Goal: Information Seeking & Learning: Learn about a topic

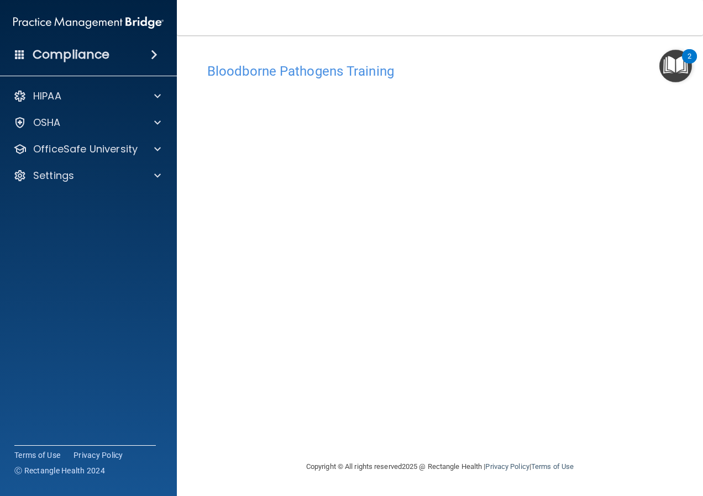
click at [673, 148] on div "Bloodborne Pathogens Training This course doesn’t expire until . Are you sure y…" at bounding box center [440, 258] width 482 height 403
click at [636, 73] on h4 "Bloodborne Pathogens Training" at bounding box center [439, 71] width 465 height 14
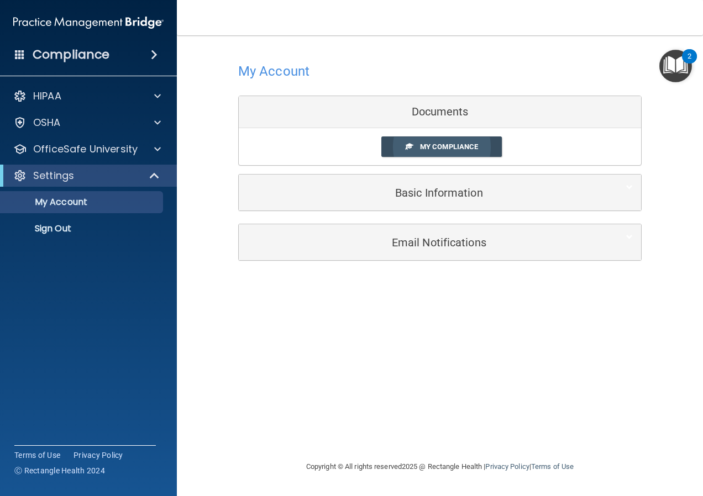
click at [452, 148] on span "My Compliance" at bounding box center [449, 147] width 58 height 8
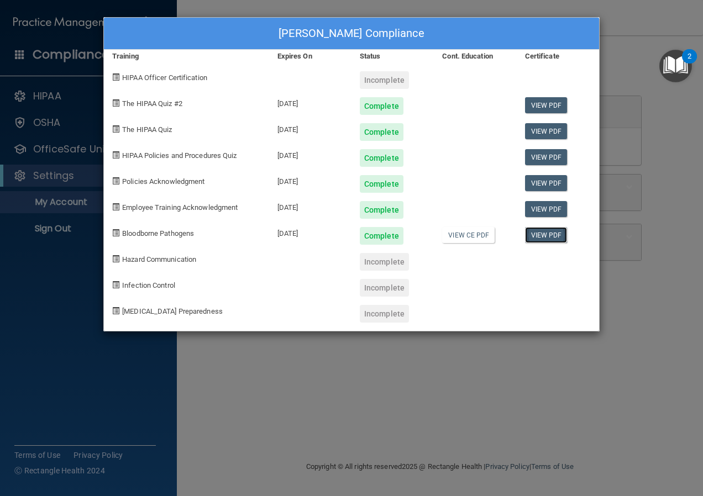
click at [548, 235] on link "View PDF" at bounding box center [546, 235] width 43 height 16
click at [391, 267] on div "Incomplete" at bounding box center [384, 262] width 49 height 18
click at [390, 77] on div "Incomplete" at bounding box center [384, 80] width 49 height 18
click at [86, 333] on div "Michelle Fisher's Compliance Training Expires On Status Cont. Education Certifi…" at bounding box center [351, 248] width 703 height 496
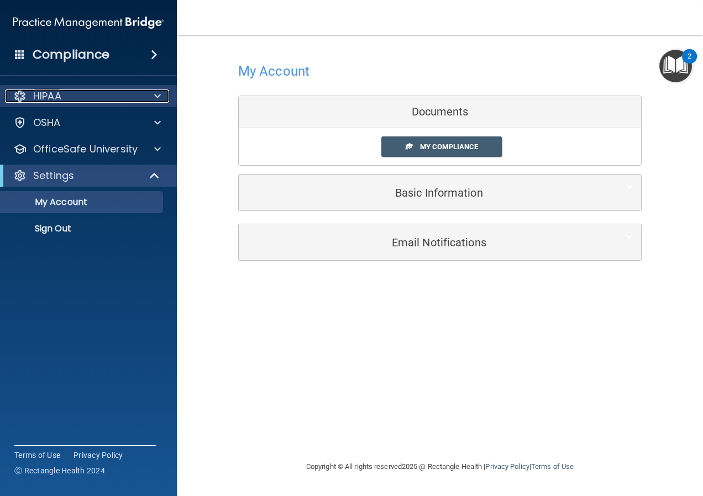
click at [157, 99] on span at bounding box center [157, 96] width 7 height 13
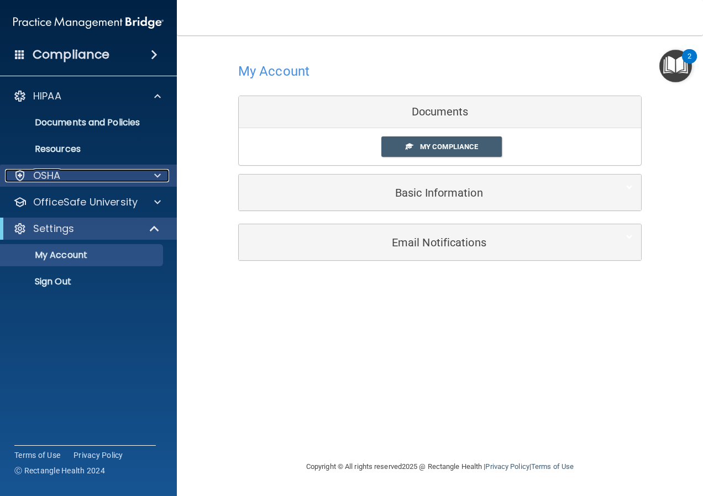
click at [151, 176] on div at bounding box center [156, 175] width 28 height 13
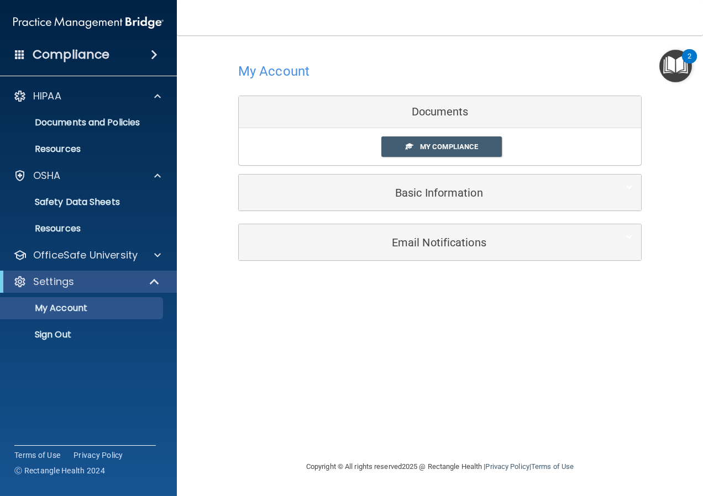
click at [152, 52] on span at bounding box center [154, 54] width 7 height 13
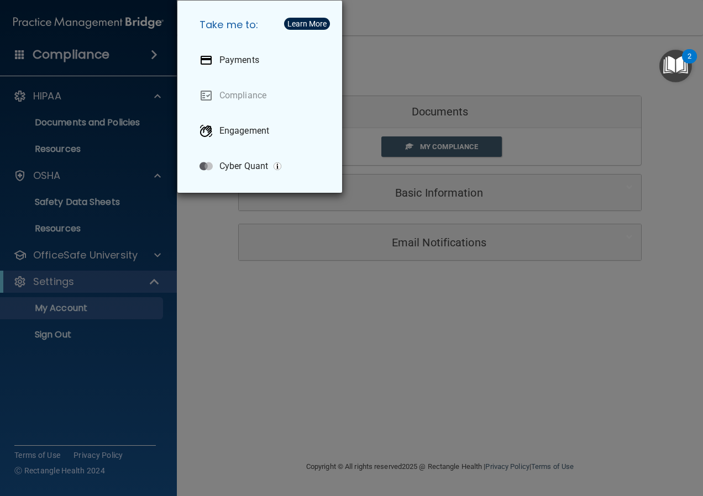
click at [71, 45] on div "Take me to: Payments Compliance Engagement Cyber Quant" at bounding box center [351, 248] width 703 height 496
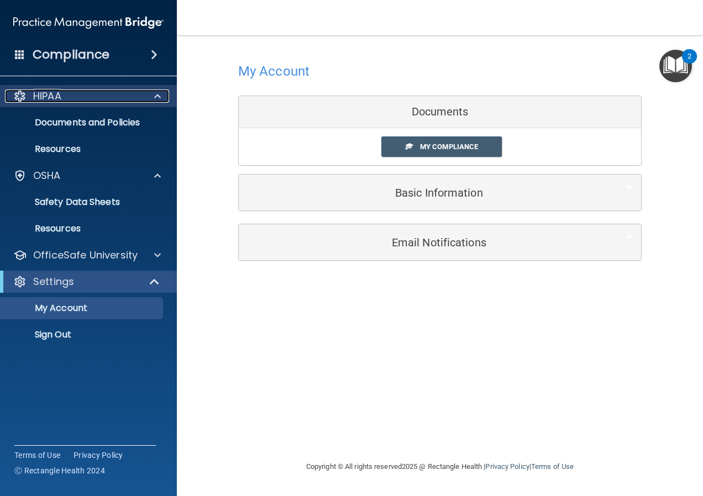
click at [50, 95] on p "HIPAA" at bounding box center [47, 96] width 28 height 13
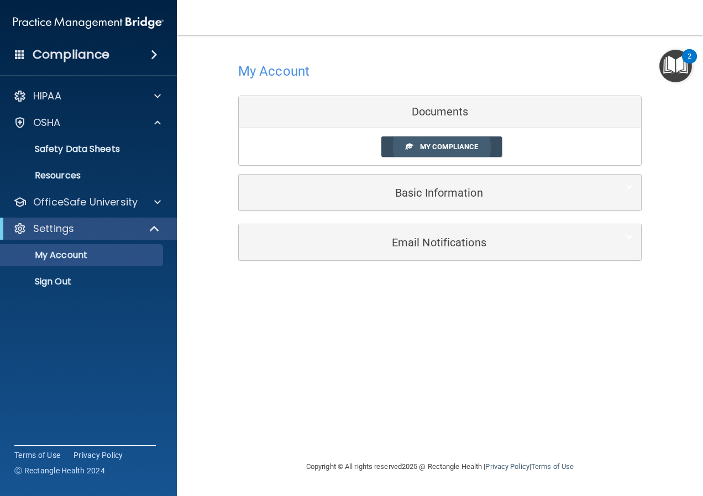
click at [437, 147] on span "My Compliance" at bounding box center [449, 147] width 58 height 8
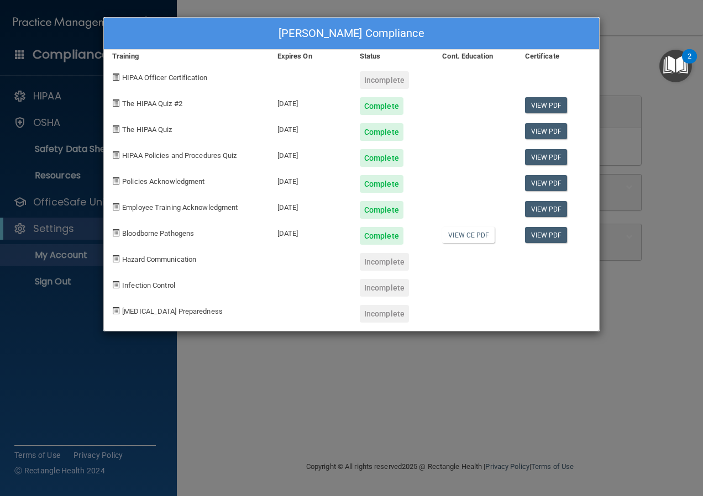
click at [652, 20] on div "Michelle Fisher's Compliance Training Expires On Status Cont. Education Certifi…" at bounding box center [351, 248] width 703 height 496
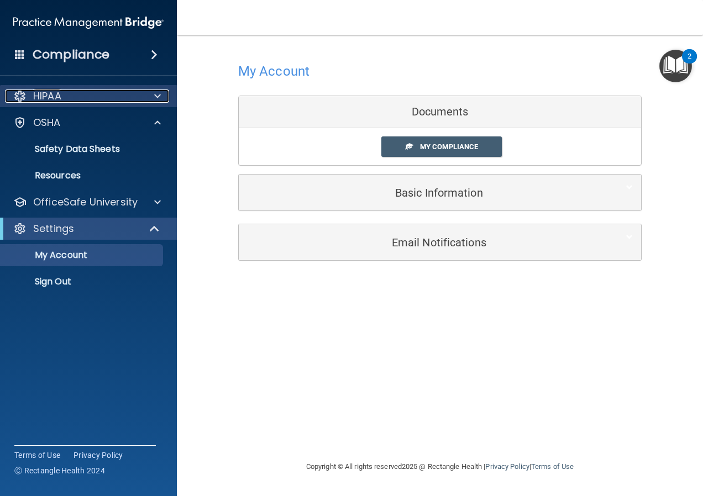
click at [44, 96] on p "HIPAA" at bounding box center [47, 96] width 28 height 13
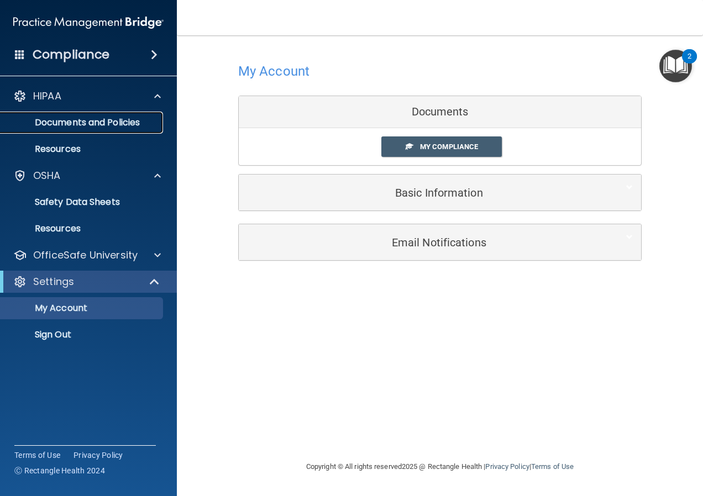
click at [59, 125] on p "Documents and Policies" at bounding box center [82, 122] width 151 height 11
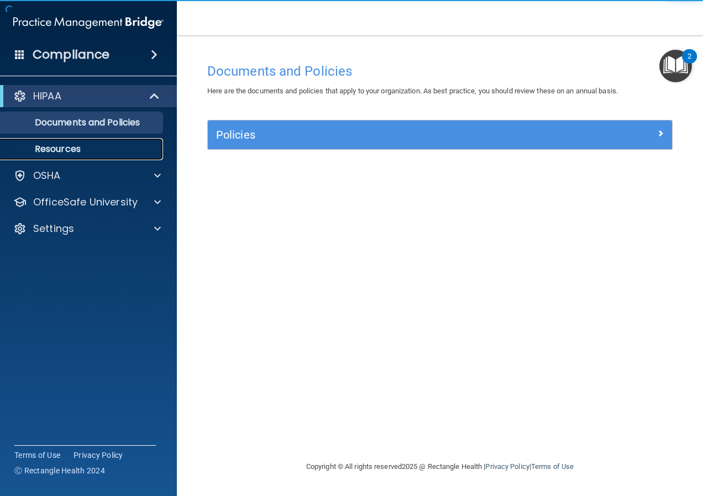
click at [67, 149] on p "Resources" at bounding box center [82, 149] width 151 height 11
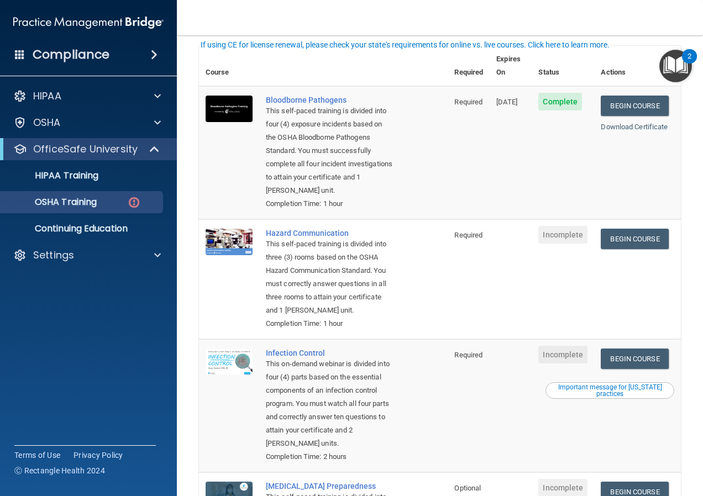
scroll to position [111, 0]
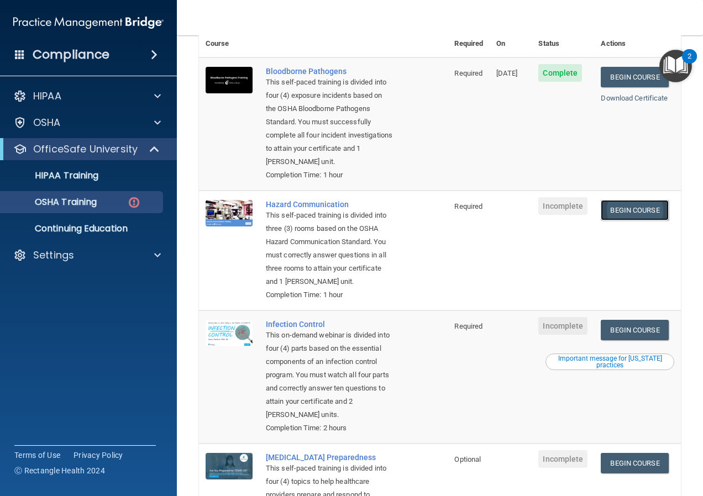
click at [625, 211] on link "Begin Course" at bounding box center [634, 210] width 67 height 20
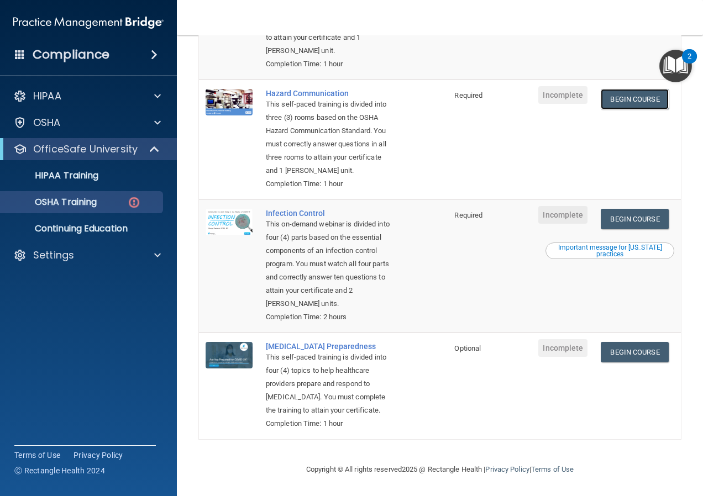
scroll to position [264, 0]
click at [622, 209] on link "Begin Course" at bounding box center [634, 219] width 67 height 20
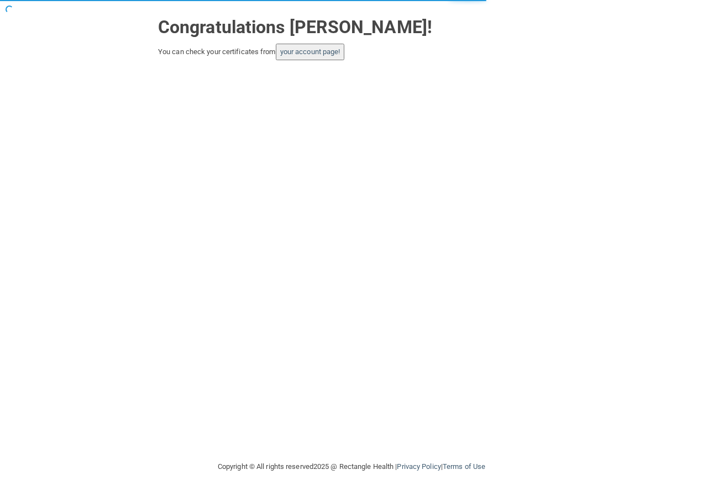
click at [328, 56] on button "your account page!" at bounding box center [310, 52] width 69 height 17
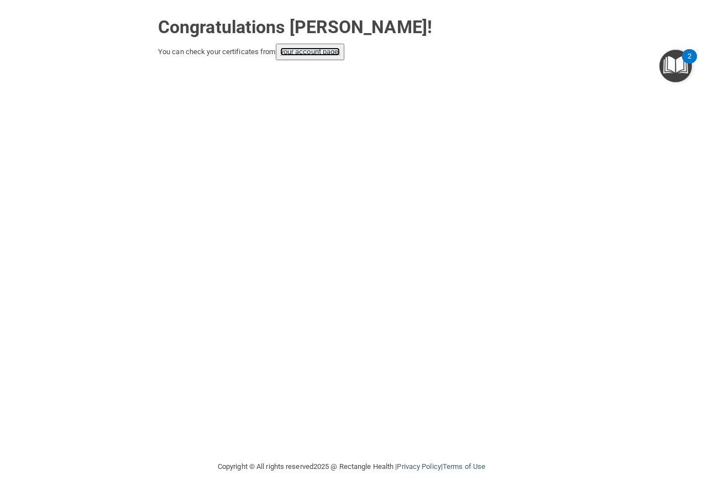
click at [313, 55] on link "your account page!" at bounding box center [310, 52] width 60 height 8
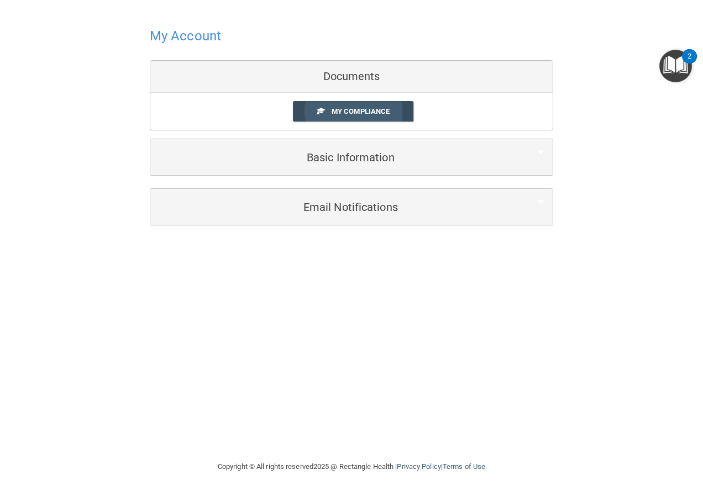
click at [372, 111] on span "My Compliance" at bounding box center [361, 111] width 58 height 8
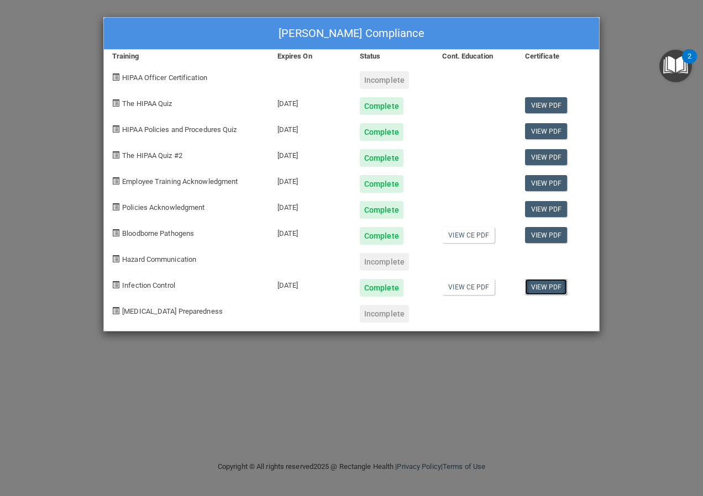
click at [549, 287] on link "View PDF" at bounding box center [546, 287] width 43 height 16
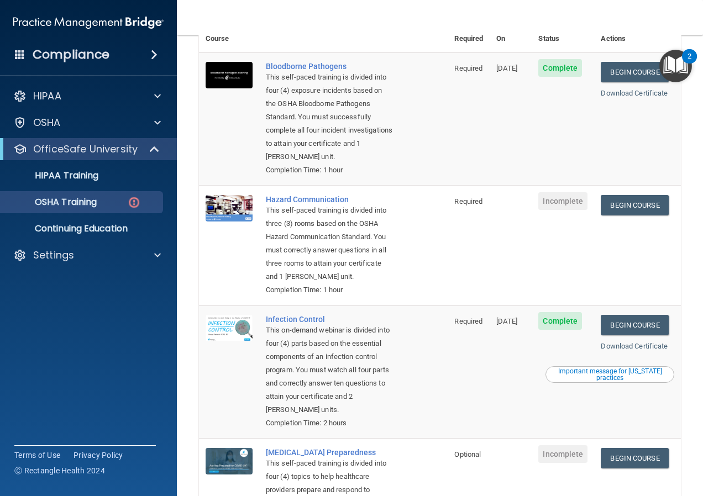
scroll to position [111, 0]
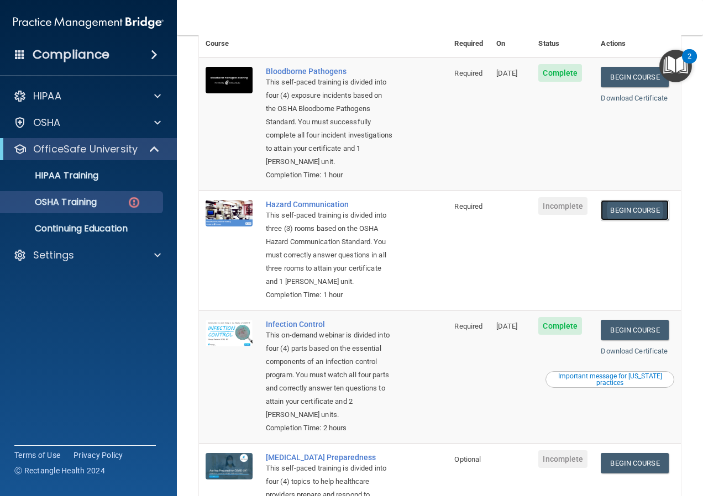
click at [620, 210] on link "Begin Course" at bounding box center [634, 210] width 67 height 20
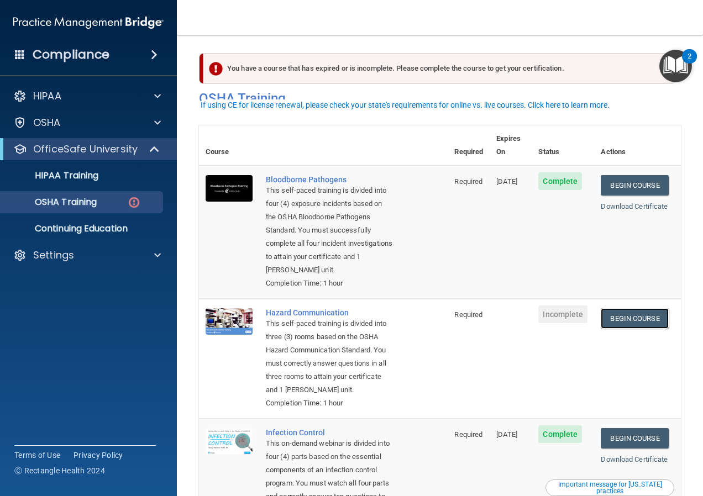
scroll to position [0, 0]
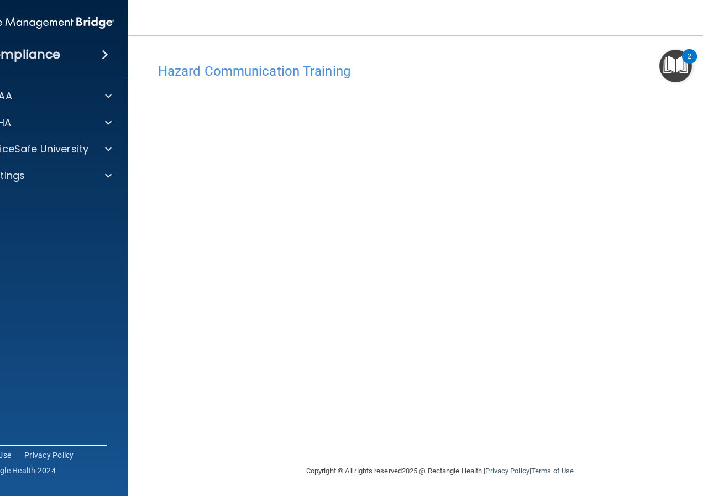
click at [681, 57] on img "Open Resource Center, 2 new notifications" at bounding box center [675, 66] width 33 height 33
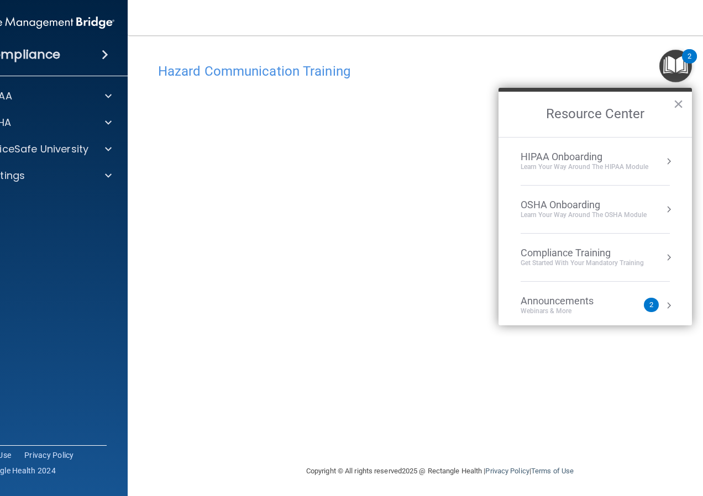
click at [600, 300] on div "Announcements" at bounding box center [568, 301] width 95 height 12
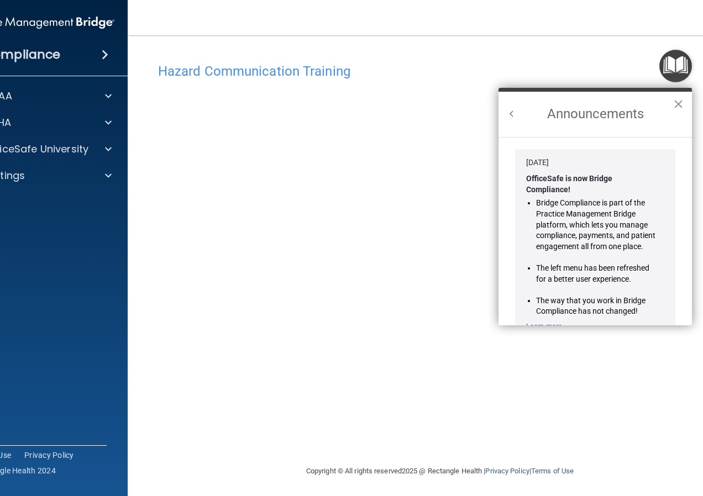
click at [680, 101] on button "×" at bounding box center [678, 104] width 11 height 18
